Goal: Find specific page/section: Find specific page/section

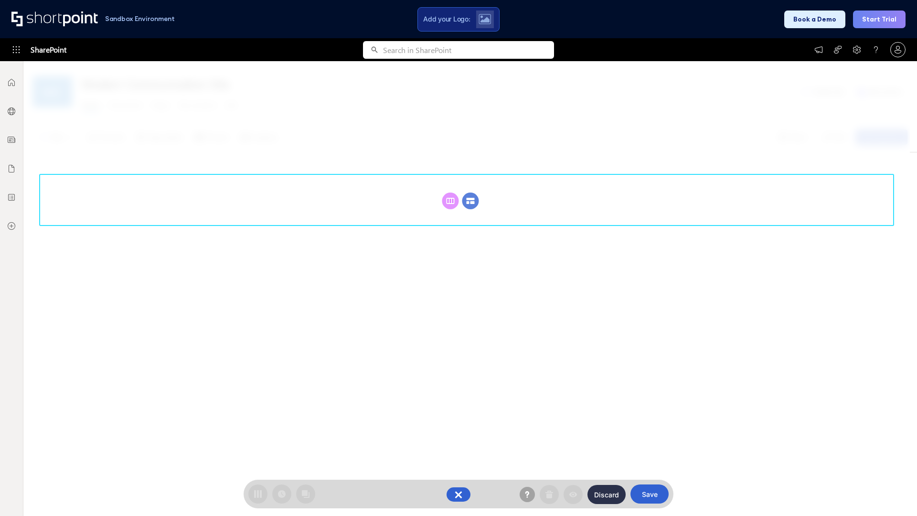
scroll to position [131, 0]
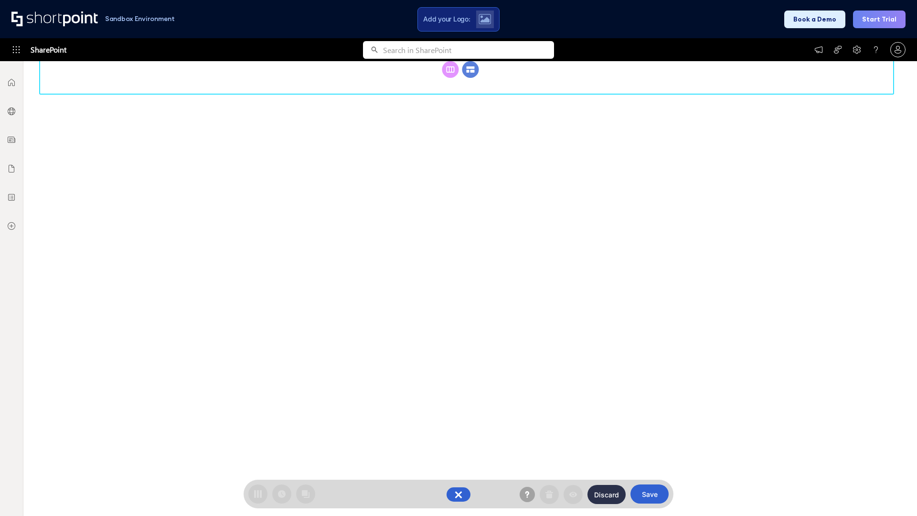
click at [470, 78] on circle at bounding box center [470, 69] width 17 height 17
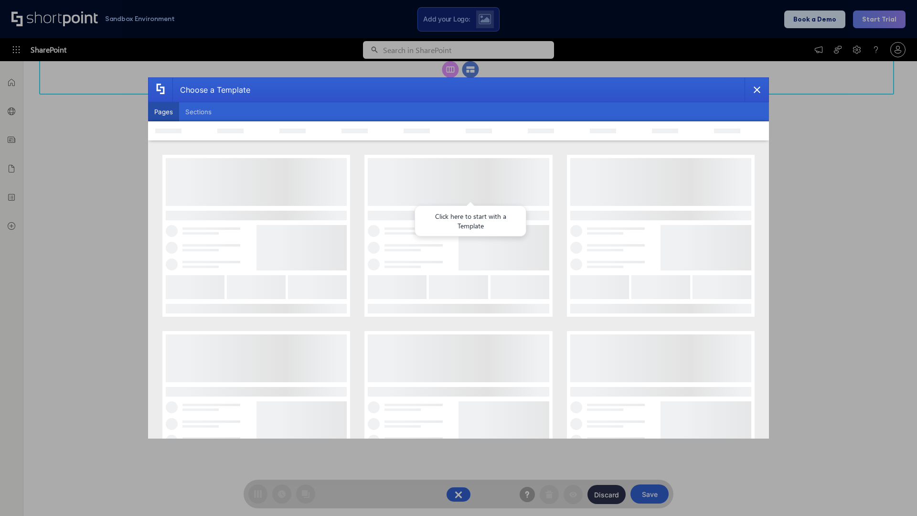
scroll to position [0, 0]
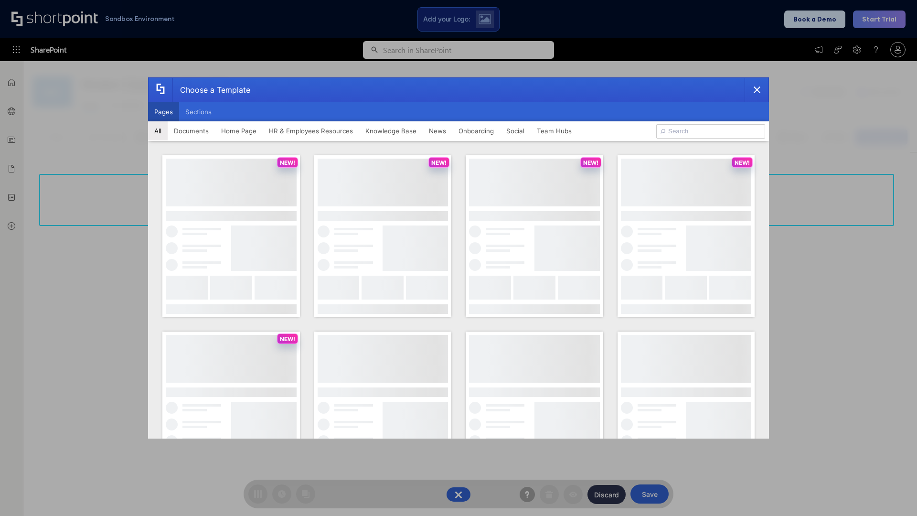
click at [163, 112] on button "Pages" at bounding box center [163, 111] width 31 height 19
type input "News Portal 2"
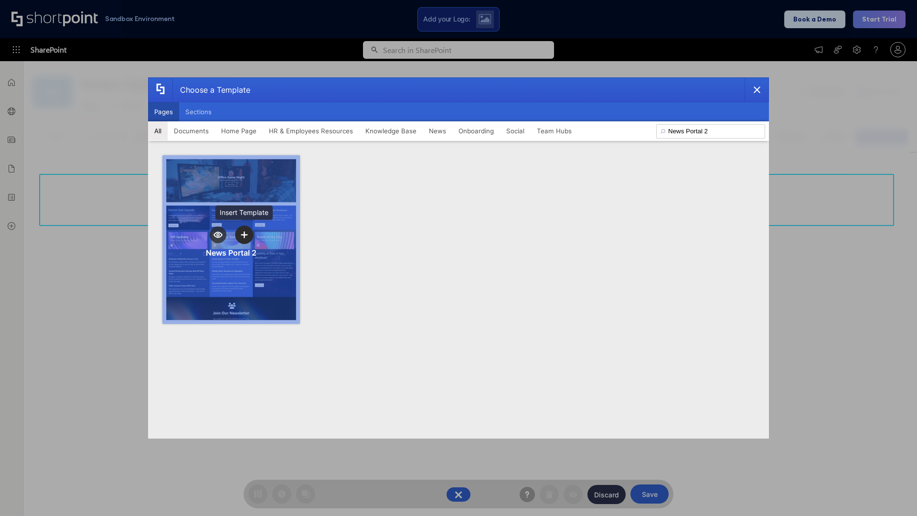
click at [244, 234] on icon "template selector" at bounding box center [244, 234] width 7 height 7
